Goal: Navigation & Orientation: Find specific page/section

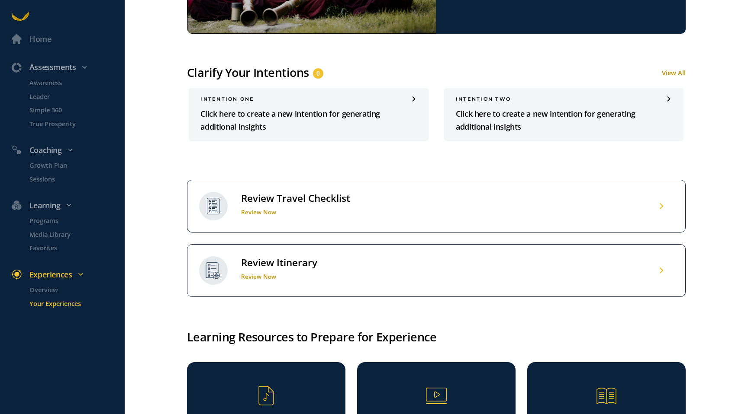
scroll to position [557, 0]
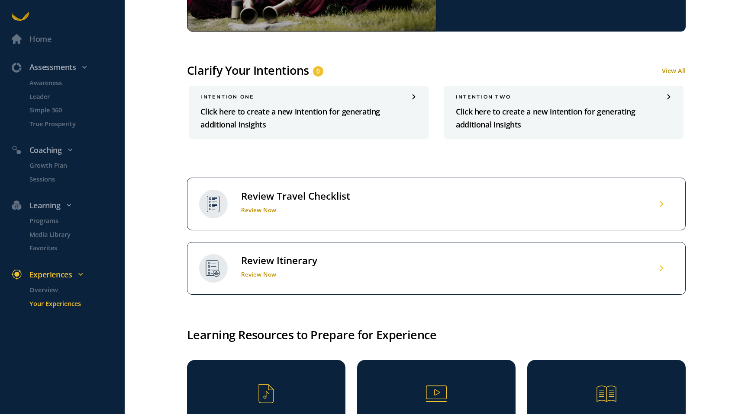
click at [409, 210] on div "Review Travel Checklist Review Now" at bounding box center [436, 204] width 498 height 53
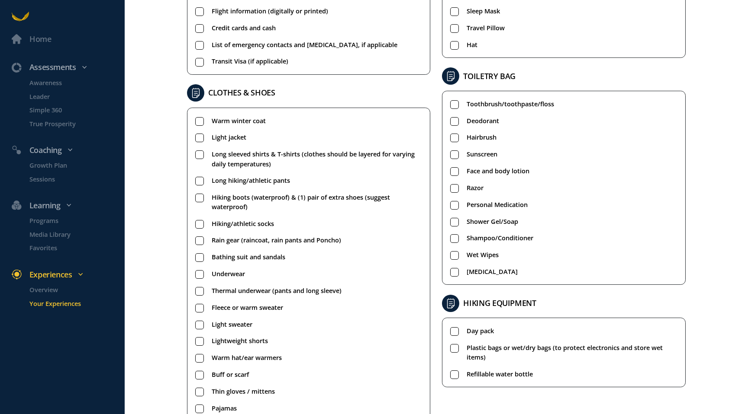
scroll to position [383, 0]
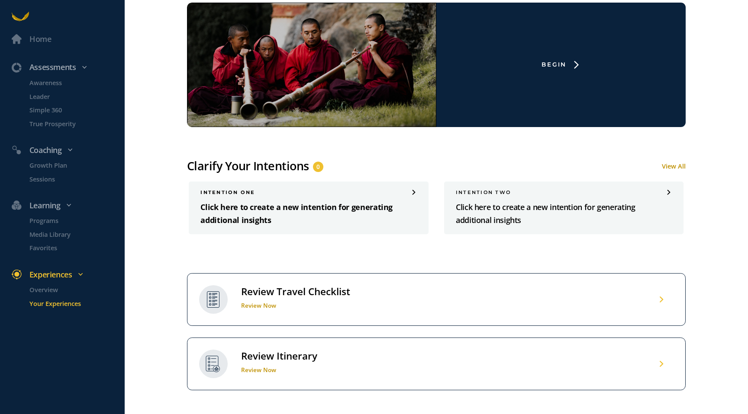
scroll to position [622, 0]
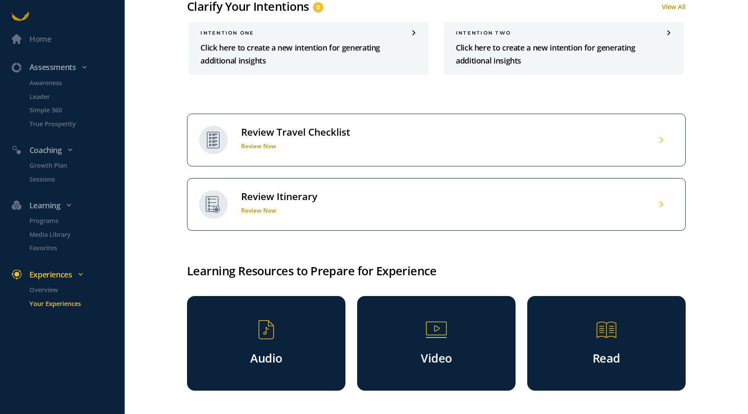
click at [339, 203] on div "Review Itinerary Review Now" at bounding box center [436, 204] width 498 height 53
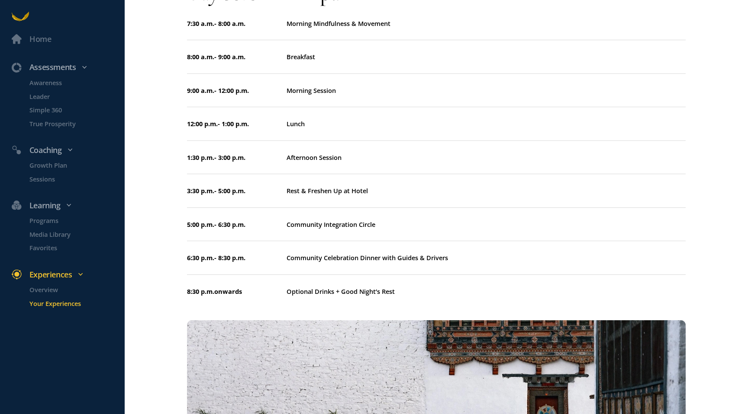
scroll to position [2996, 0]
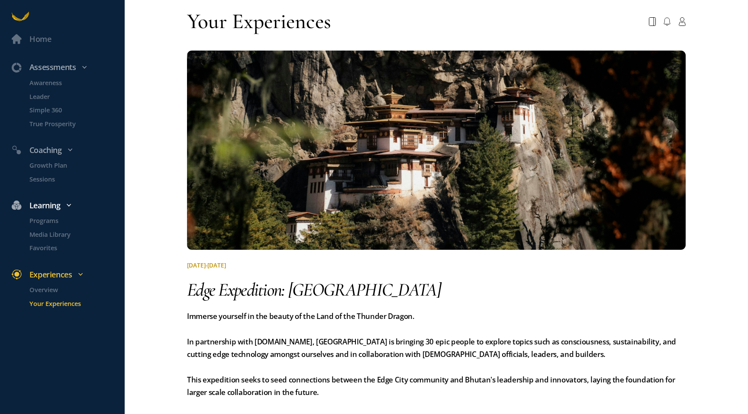
click at [42, 74] on div "Learning" at bounding box center [67, 67] width 122 height 13
click at [42, 226] on li "Programs" at bounding box center [71, 223] width 107 height 14
click at [46, 219] on p "Programs" at bounding box center [75, 221] width 93 height 10
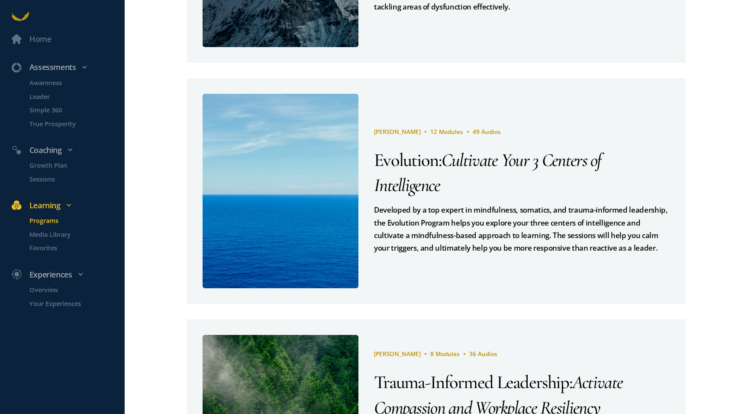
scroll to position [610, 0]
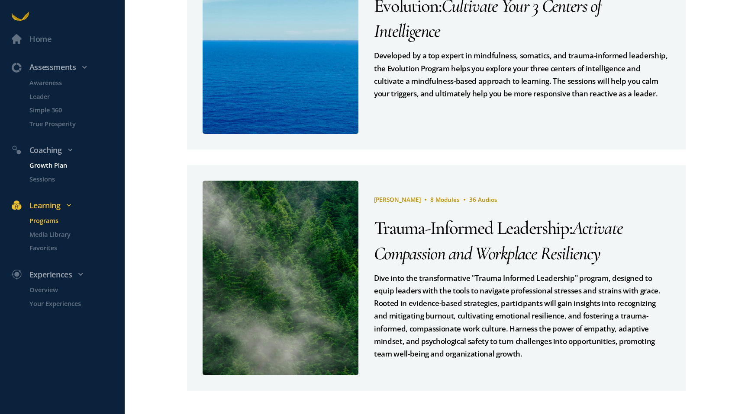
click at [53, 166] on p "Growth Plan" at bounding box center [75, 165] width 93 height 10
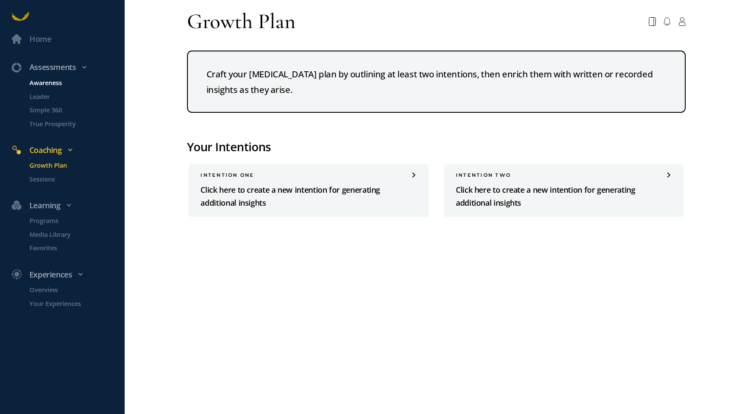
click at [64, 83] on p "Awareness" at bounding box center [75, 83] width 93 height 10
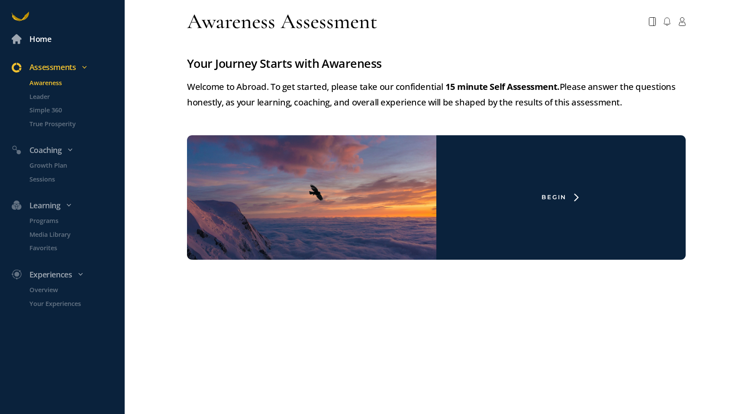
click at [56, 42] on div "Home" at bounding box center [67, 39] width 111 height 13
click at [58, 74] on div "Experiences" at bounding box center [67, 67] width 122 height 13
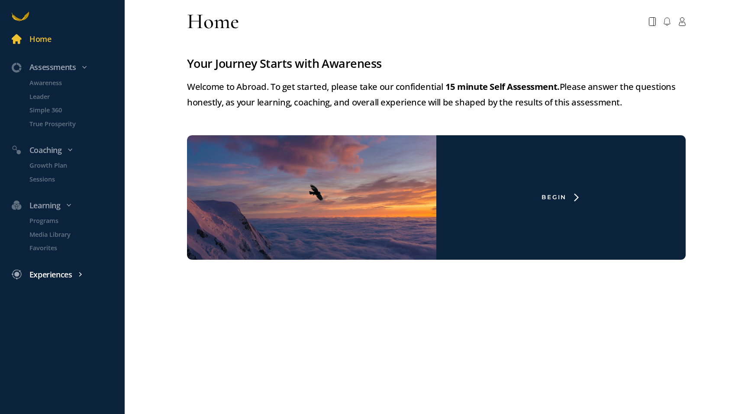
click at [61, 74] on div "Experiences" at bounding box center [67, 67] width 122 height 13
click at [52, 294] on p "Overview" at bounding box center [75, 290] width 93 height 10
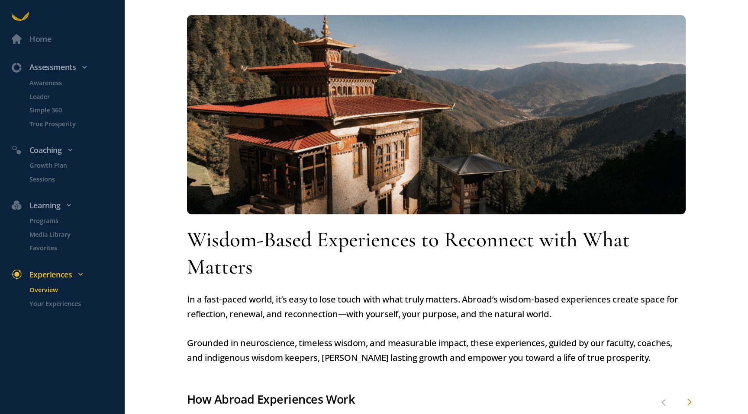
scroll to position [13, 0]
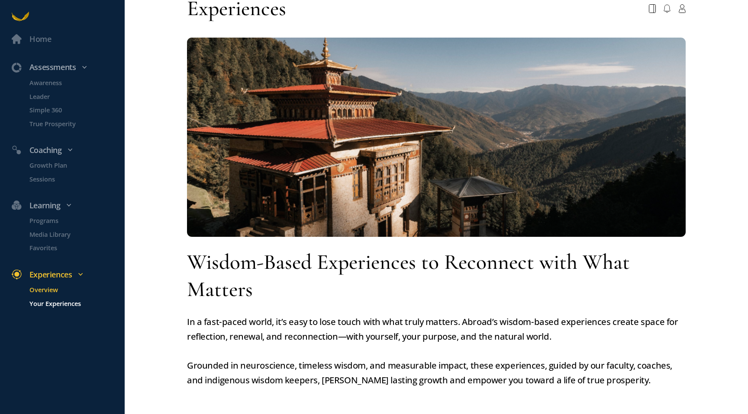
click at [49, 303] on p "Your Experiences" at bounding box center [75, 304] width 93 height 10
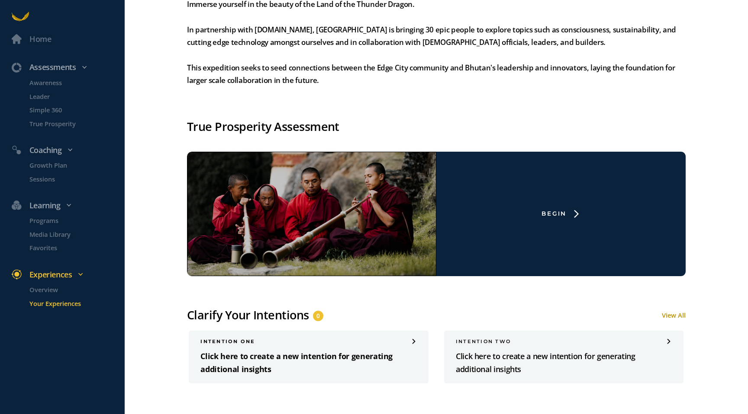
scroll to position [255, 0]
